Goal: Understand site structure: Understand site structure

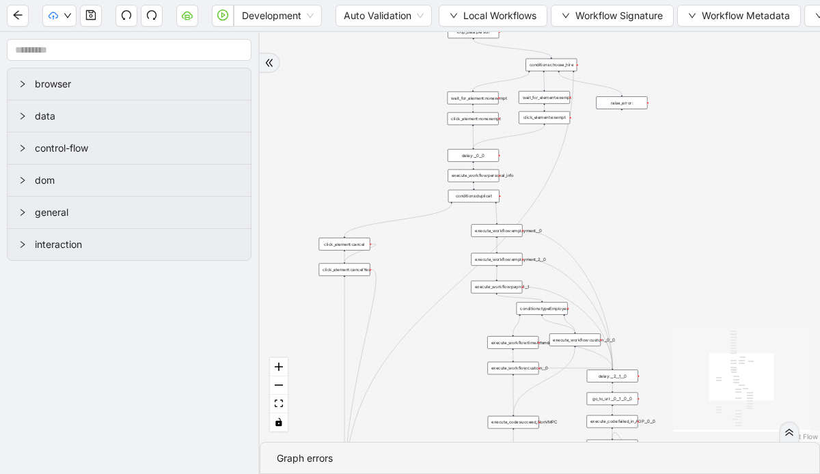
drag, startPoint x: 643, startPoint y: 148, endPoint x: 651, endPoint y: 200, distance: 52.6
click at [651, 200] on div "trigger click_element:clickGoToHire delay: execute_workflow:personal_info delay…" at bounding box center [540, 237] width 561 height 410
click at [307, 17] on span "Development" at bounding box center [278, 15] width 72 height 21
click at [310, 14] on span "Development" at bounding box center [278, 15] width 72 height 21
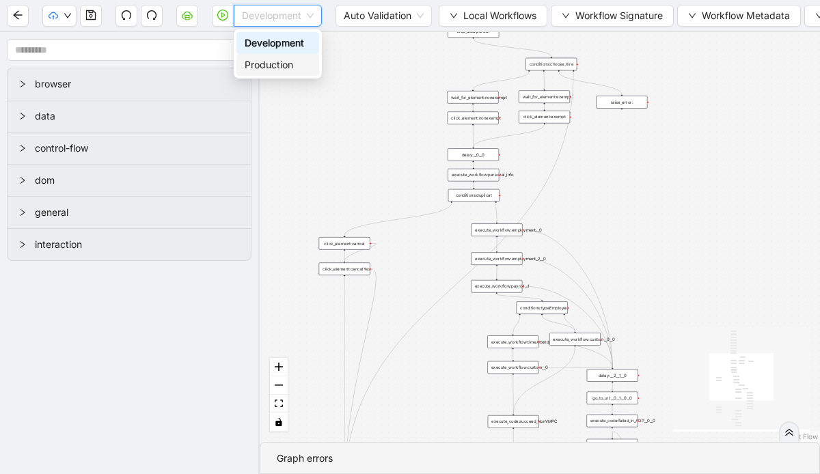
click at [247, 118] on aside "browser data control-flow dom general interaction" at bounding box center [130, 253] width 260 height 442
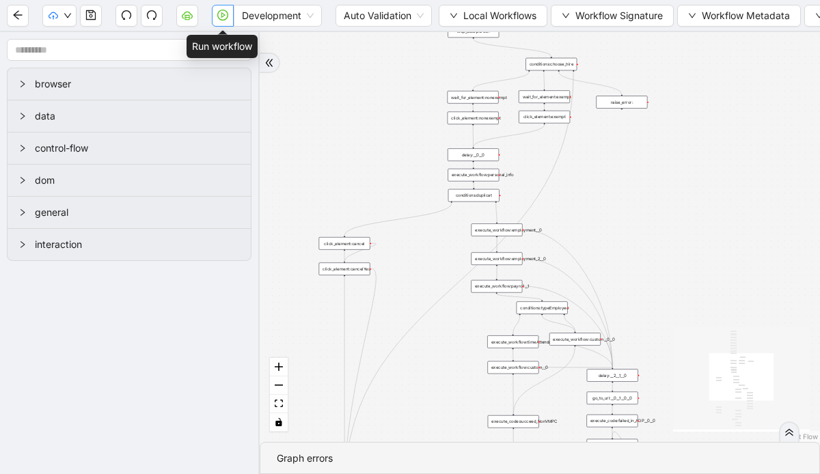
click at [221, 15] on icon "play-circle" at bounding box center [222, 15] width 11 height 11
click at [312, 455] on div "Graph errors" at bounding box center [540, 458] width 526 height 15
click at [228, 16] on span at bounding box center [223, 16] width 22 height 44
click at [223, 14] on span at bounding box center [223, 16] width 22 height 44
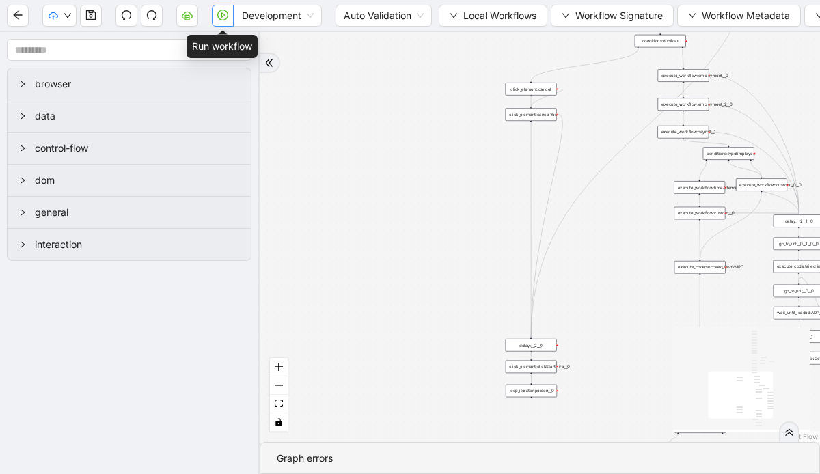
click at [223, 14] on icon "play-circle" at bounding box center [222, 15] width 11 height 11
